Goal: Find specific page/section: Find specific page/section

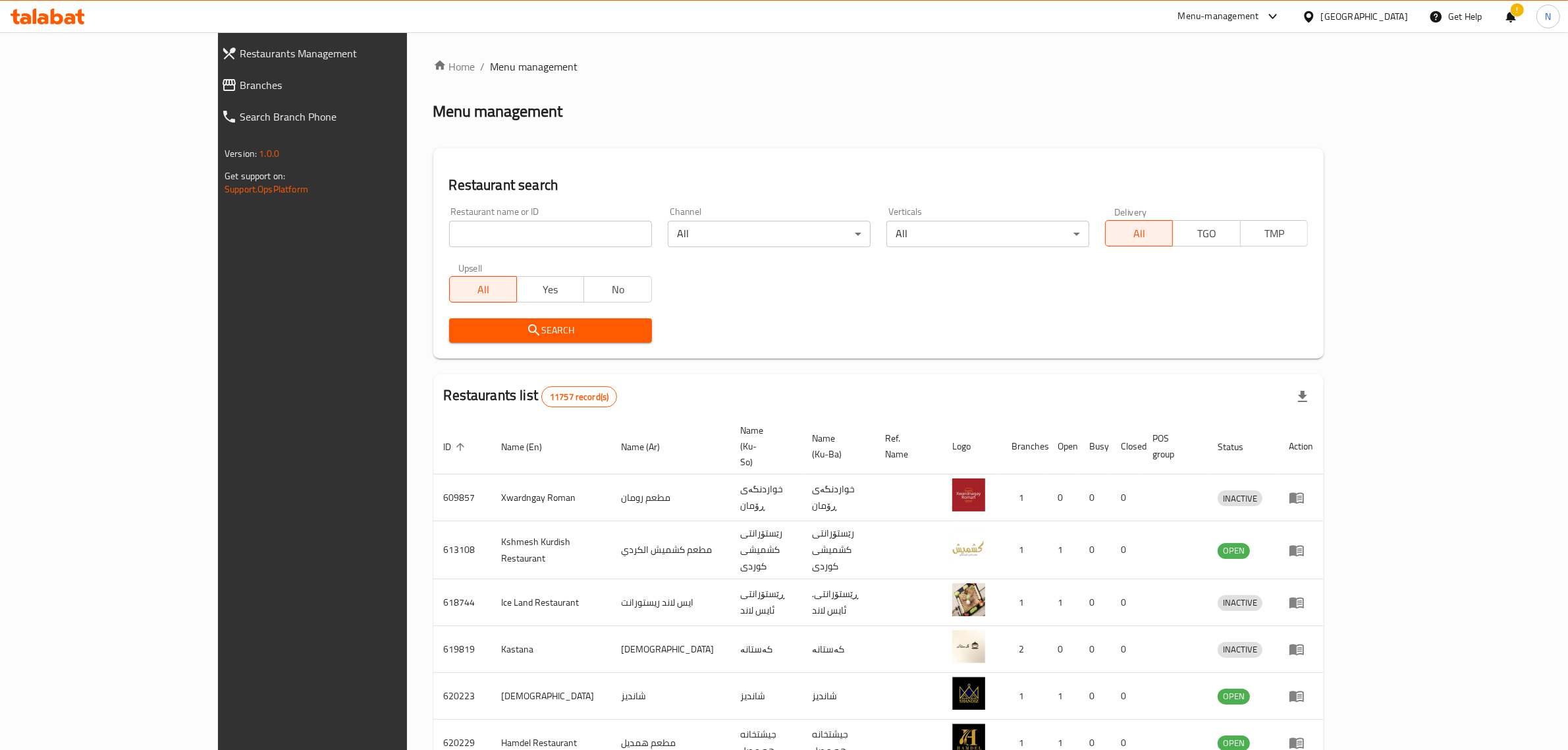
click at [567, 242] on input "search" at bounding box center [550, 234] width 203 height 26
paste input "697921"
type input "697921"
click at [555, 327] on span "Search" at bounding box center [550, 330] width 182 height 16
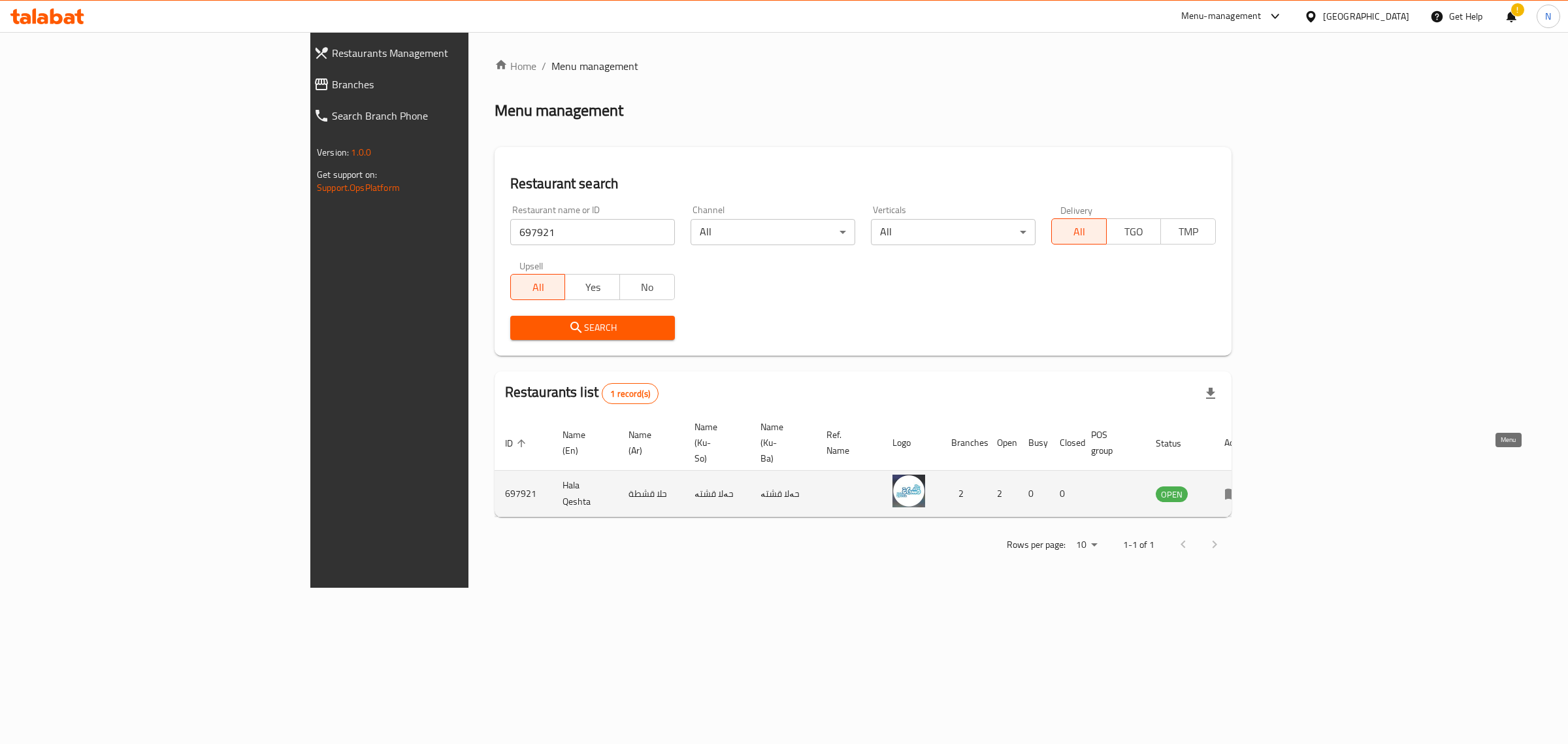
click at [1240, 485] on icon "enhanced table" at bounding box center [1232, 493] width 16 height 16
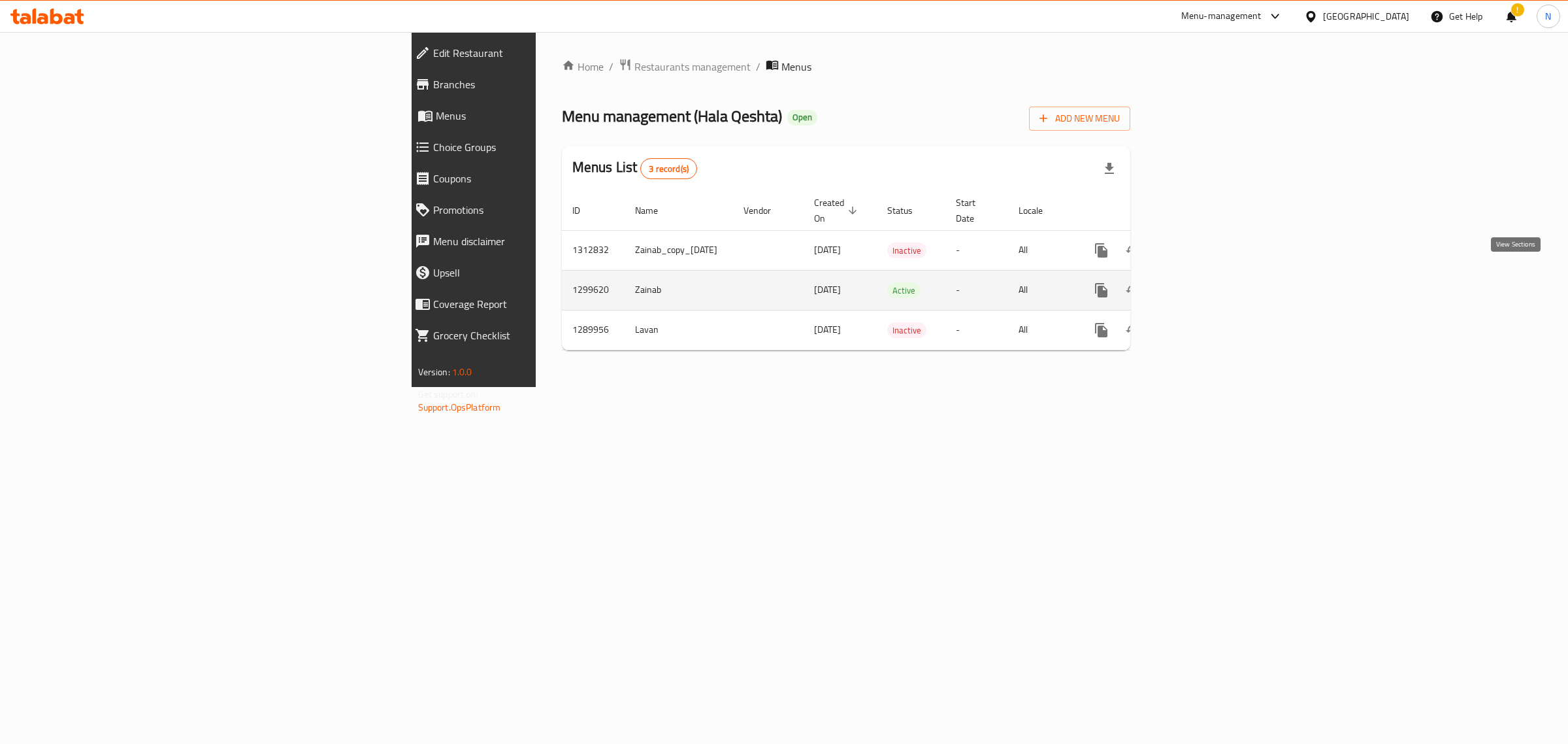
click at [1203, 283] on icon "enhanced table" at bounding box center [1195, 291] width 16 height 16
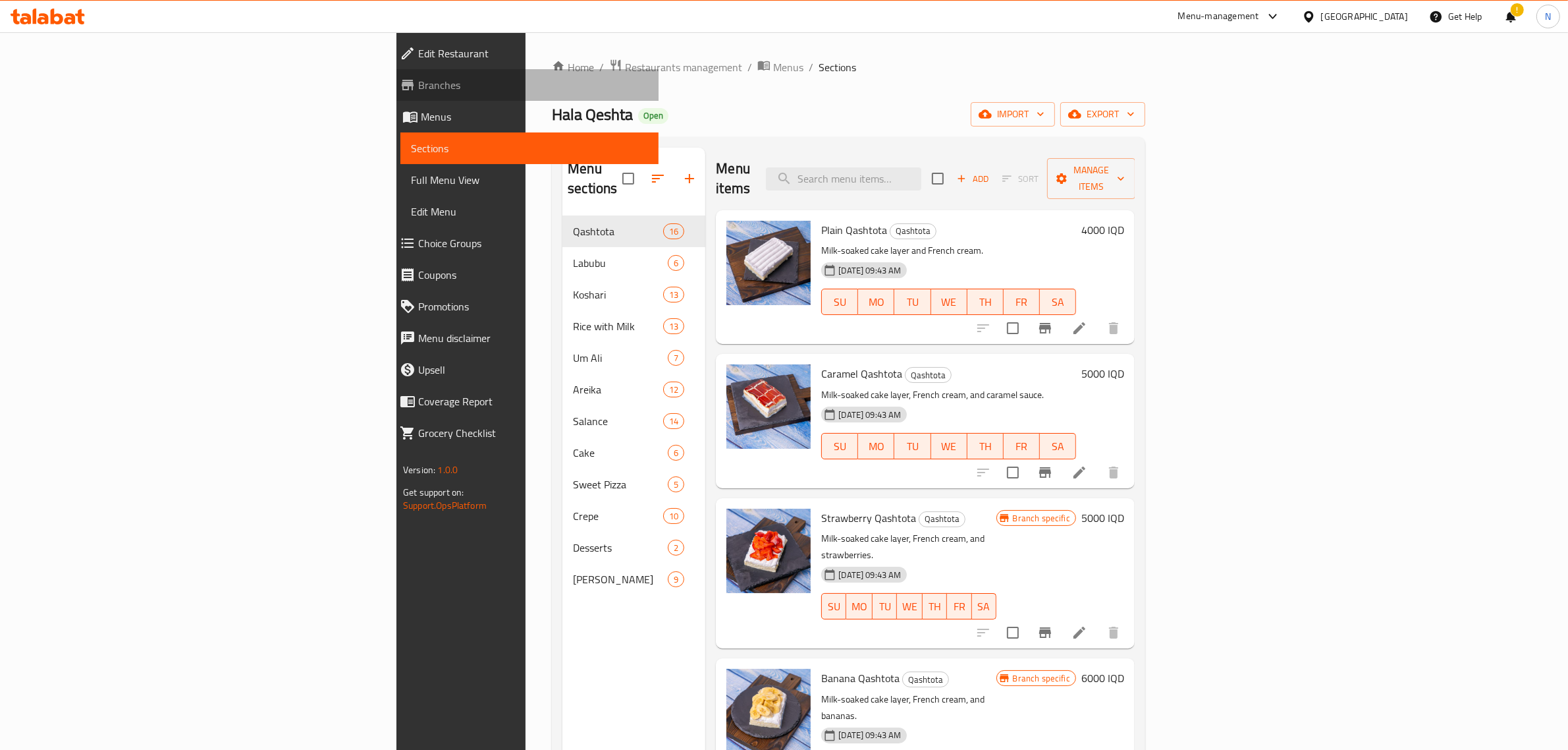
click at [418, 87] on span "Branches" at bounding box center [533, 85] width 230 height 16
